Goal: Task Accomplishment & Management: Use online tool/utility

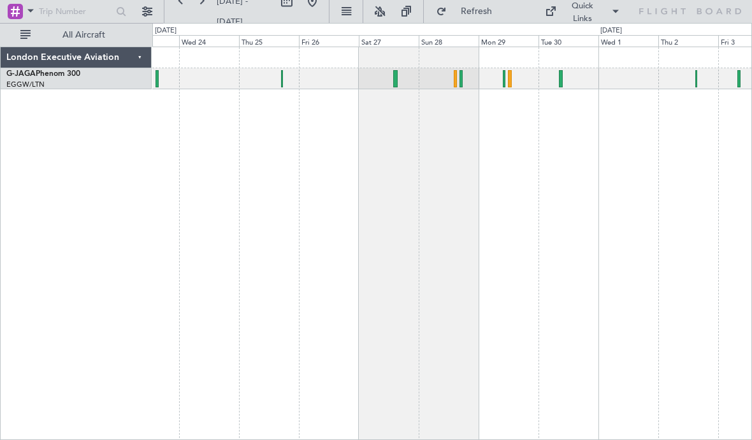
click at [283, 85] on div at bounding box center [282, 78] width 2 height 17
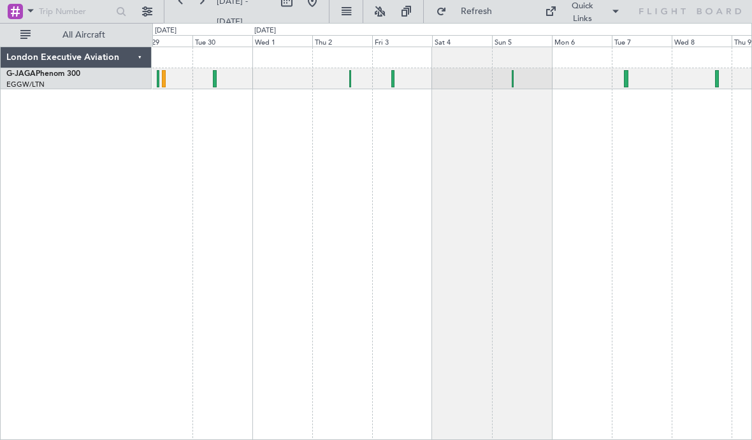
click at [219, 81] on div at bounding box center [451, 78] width 599 height 21
click at [219, 82] on div at bounding box center [451, 78] width 599 height 21
click at [215, 84] on div at bounding box center [215, 78] width 4 height 17
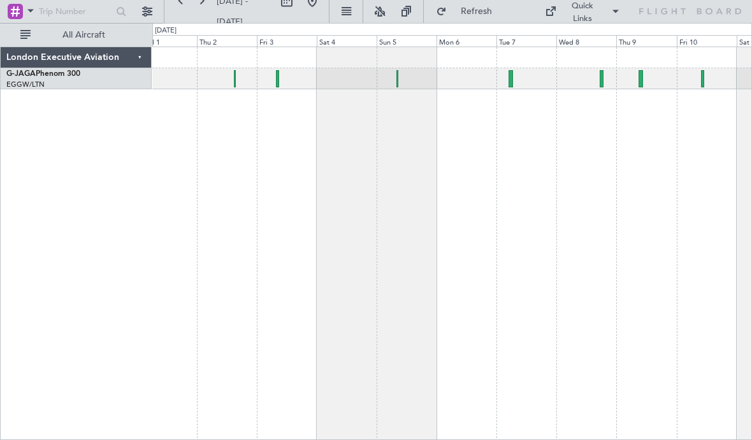
click at [400, 83] on div at bounding box center [451, 78] width 599 height 21
click at [400, 85] on div at bounding box center [451, 78] width 599 height 21
click at [396, 85] on div at bounding box center [397, 78] width 2 height 17
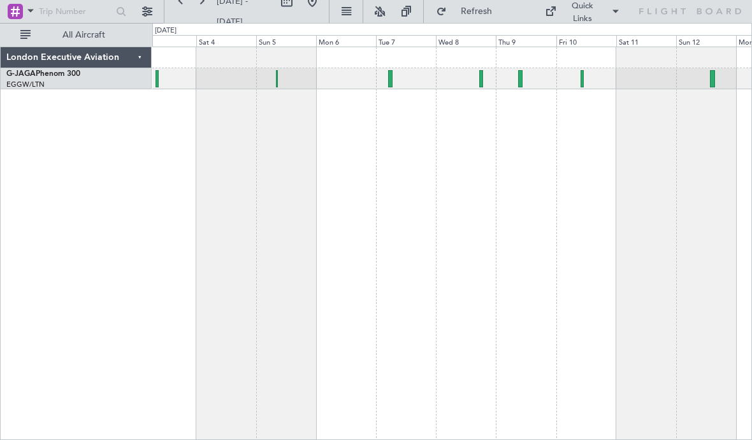
click at [394, 80] on div at bounding box center [451, 78] width 599 height 21
click at [393, 80] on div at bounding box center [451, 78] width 599 height 21
click at [388, 85] on div at bounding box center [390, 78] width 4 height 17
click at [482, 78] on div at bounding box center [481, 78] width 4 height 17
click at [526, 91] on div at bounding box center [452, 243] width 600 height 393
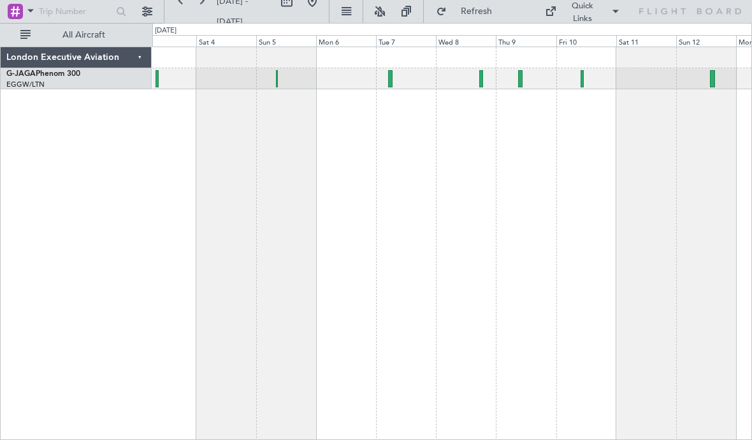
click at [520, 81] on div at bounding box center [520, 78] width 4 height 17
